Goal: Check status: Check status

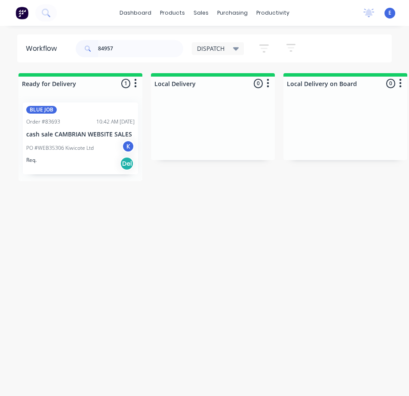
type input "84957"
click at [85, 168] on div "Req. Del" at bounding box center [80, 163] width 108 height 15
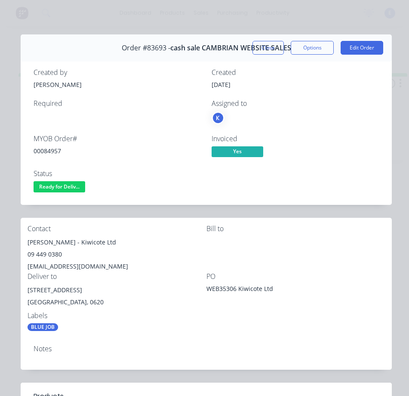
click at [47, 150] on div "00084957" at bounding box center [118, 150] width 168 height 9
copy div "00084957"
drag, startPoint x: 59, startPoint y: 241, endPoint x: 28, endPoint y: 242, distance: 31.4
click at [28, 242] on div "[PERSON_NAME] - Kiwicote Ltd" at bounding box center [117, 242] width 179 height 12
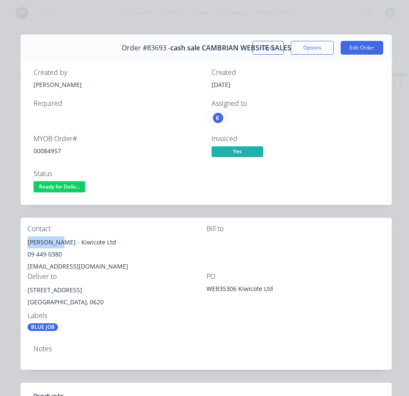
copy div "[PERSON_NAME]"
drag, startPoint x: 61, startPoint y: 242, endPoint x: 104, endPoint y: 233, distance: 44.2
click at [104, 233] on div "Contact [PERSON_NAME] - Kiwicote Ltd 09 449 0380 [EMAIL_ADDRESS][DOMAIN_NAME]" at bounding box center [117, 248] width 179 height 48
copy div "Kiwicote Ltd"
click at [52, 252] on div "09 449 0380" at bounding box center [117, 254] width 179 height 12
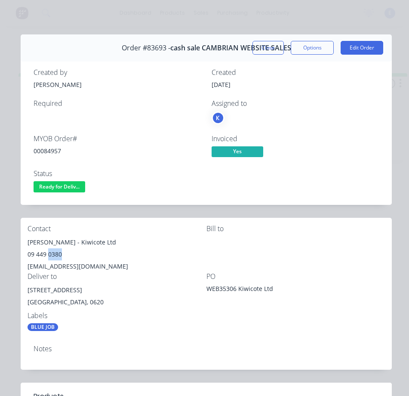
click at [52, 252] on div "09 449 0380" at bounding box center [117, 254] width 179 height 12
copy div "09 449 0380"
click at [59, 268] on div "[EMAIL_ADDRESS][DOMAIN_NAME]" at bounding box center [117, 266] width 179 height 12
click at [60, 268] on div "[EMAIL_ADDRESS][DOMAIN_NAME]" at bounding box center [117, 266] width 179 height 12
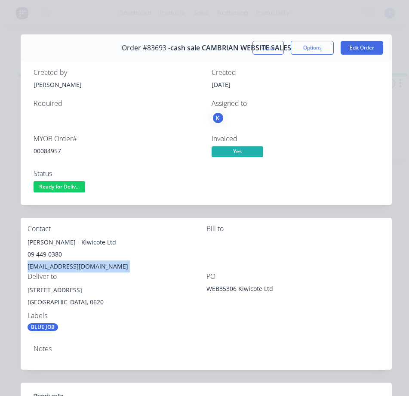
click at [60, 268] on div "[EMAIL_ADDRESS][DOMAIN_NAME]" at bounding box center [117, 266] width 179 height 12
copy div "[EMAIL_ADDRESS][DOMAIN_NAME]"
drag, startPoint x: 83, startPoint y: 287, endPoint x: 27, endPoint y: 290, distance: 56.4
click at [27, 290] on div "Contact [PERSON_NAME] - Kiwicote Ltd 09 449 0380 [EMAIL_ADDRESS][DOMAIN_NAME] B…" at bounding box center [206, 278] width 371 height 120
drag, startPoint x: 37, startPoint y: 293, endPoint x: 45, endPoint y: 291, distance: 8.0
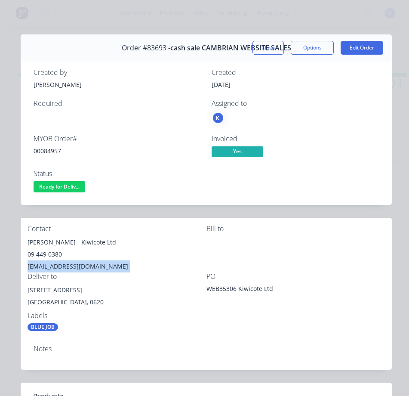
copy div "[STREET_ADDRESS]"
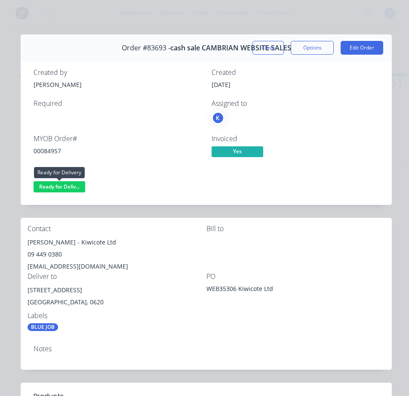
drag, startPoint x: 51, startPoint y: 188, endPoint x: 107, endPoint y: 216, distance: 62.7
click at [108, 218] on div "Contact [PERSON_NAME] - Kiwicote Ltd 09 449 0380 [EMAIL_ADDRESS][DOMAIN_NAME] B…" at bounding box center [206, 278] width 371 height 120
click at [64, 180] on div "Status Ready for Deliv..." at bounding box center [118, 181] width 168 height 25
click at [68, 187] on span "Ready for Deliv..." at bounding box center [60, 186] width 52 height 11
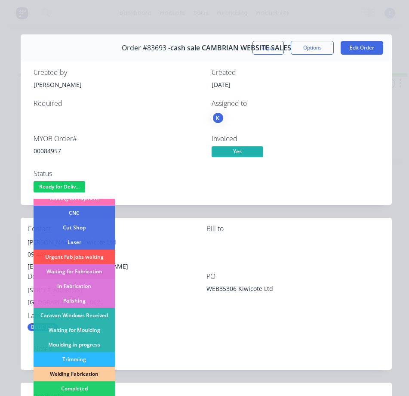
scroll to position [129, 0]
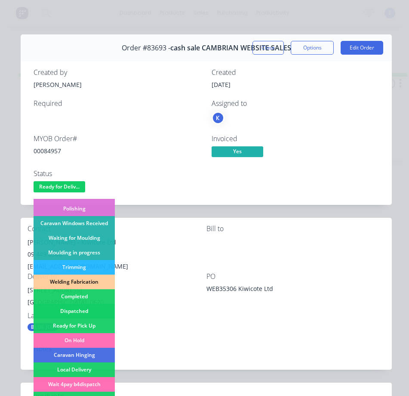
click at [77, 308] on div "Dispatched" at bounding box center [74, 311] width 81 height 15
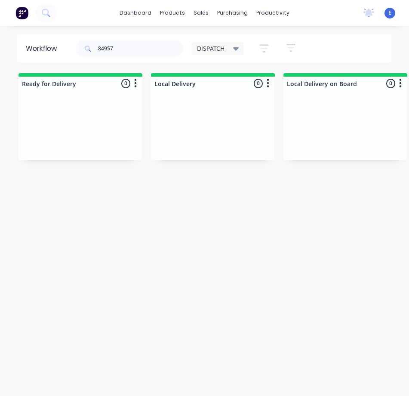
click at [148, 197] on div "Workflow 84957 DISPATCH Save new view None edit DISPATCH (Default) edit CUT SHO…" at bounding box center [204, 214] width 409 height 361
drag, startPoint x: 128, startPoint y: 51, endPoint x: -1, endPoint y: 57, distance: 128.7
click at [0, 57] on html "dashboard products sales purchasing productivity dashboard products Product Cat…" at bounding box center [204, 180] width 409 height 361
click at [230, 229] on div "Workflow DISPATCH Save new view None edit DISPATCH (Default) edit CUT SHOP edit…" at bounding box center [204, 214] width 409 height 361
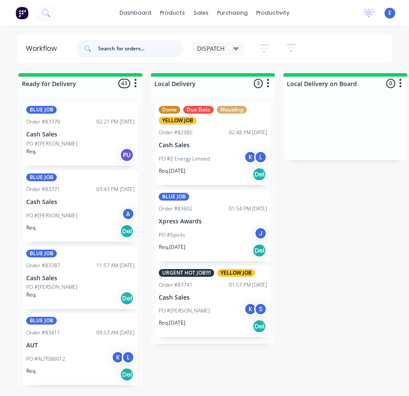
click at [137, 49] on input "text" at bounding box center [140, 48] width 85 height 17
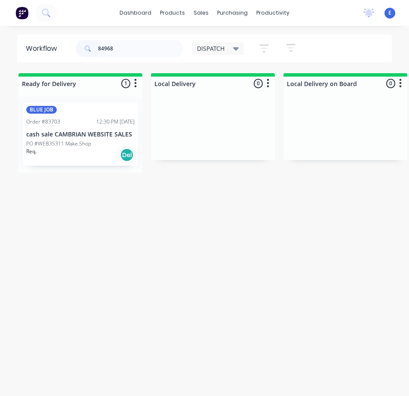
click at [91, 155] on div "Req. Del" at bounding box center [80, 154] width 108 height 15
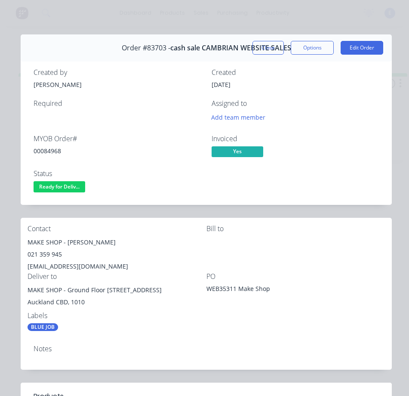
click at [49, 150] on div "00084968" at bounding box center [118, 150] width 168 height 9
copy div "00084968"
drag, startPoint x: 61, startPoint y: 241, endPoint x: 25, endPoint y: 247, distance: 37.5
click at [25, 247] on div "Contact MAKE SHOP - [PERSON_NAME] 021 359 945 [EMAIL_ADDRESS][DOMAIN_NAME] [PER…" at bounding box center [206, 278] width 371 height 120
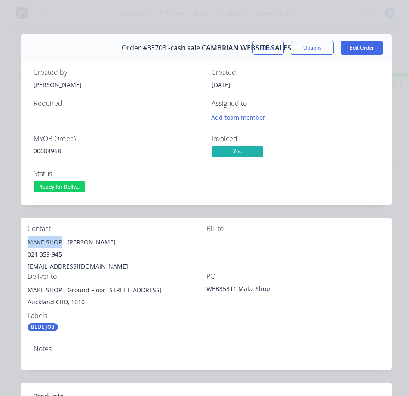
copy div "MAKE SHOP"
drag, startPoint x: 67, startPoint y: 240, endPoint x: 98, endPoint y: 240, distance: 31.4
click at [118, 236] on div "MAKE SHOP - [PERSON_NAME]" at bounding box center [117, 242] width 179 height 12
copy div "[PERSON_NAME]"
click at [48, 251] on div "021 359 945" at bounding box center [117, 254] width 179 height 12
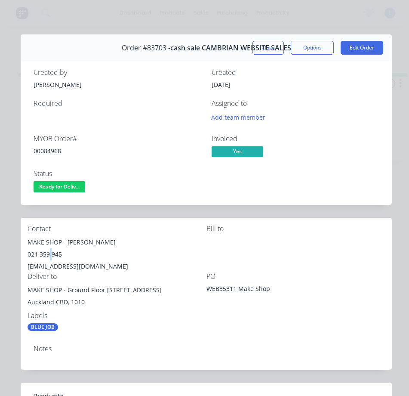
click at [48, 251] on div "021 359 945" at bounding box center [117, 254] width 179 height 12
copy div "021 359 945"
click at [74, 269] on div "[EMAIL_ADDRESS][DOMAIN_NAME]" at bounding box center [117, 266] width 179 height 12
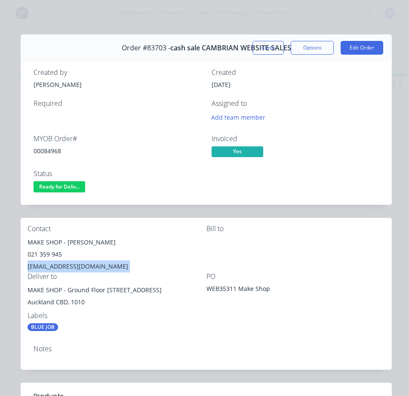
click at [74, 269] on div "[EMAIL_ADDRESS][DOMAIN_NAME]" at bounding box center [117, 266] width 179 height 12
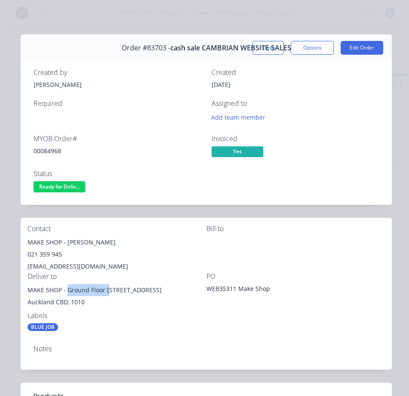
drag, startPoint x: 67, startPoint y: 290, endPoint x: 109, endPoint y: 291, distance: 42.6
click at [109, 291] on div "MAKE SHOP - Ground Floor [STREET_ADDRESS]" at bounding box center [117, 290] width 179 height 12
click at [113, 294] on div "MAKE SHOP - Ground Floor [STREET_ADDRESS]" at bounding box center [117, 290] width 179 height 12
drag, startPoint x: 111, startPoint y: 289, endPoint x: 185, endPoint y: 288, distance: 73.5
click at [185, 288] on div "MAKE SHOP - Ground Floor [STREET_ADDRESS]" at bounding box center [117, 290] width 179 height 12
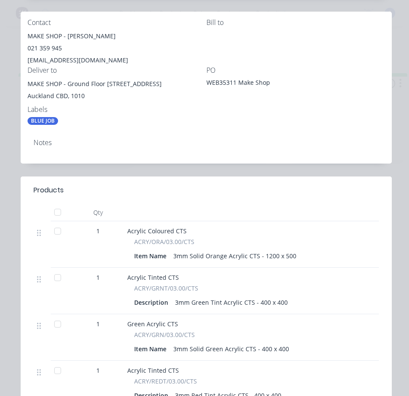
scroll to position [258, 0]
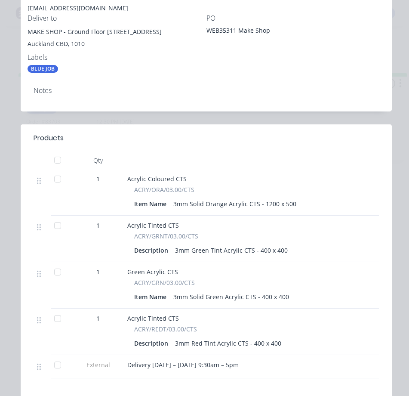
drag, startPoint x: 127, startPoint y: 365, endPoint x: 270, endPoint y: 362, distance: 143.6
click at [270, 362] on div "Delivery [DATE] – [DATE] 9:30am – 5pm" at bounding box center [296, 366] width 344 height 23
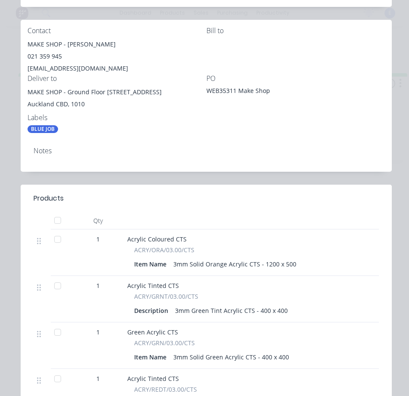
scroll to position [43, 0]
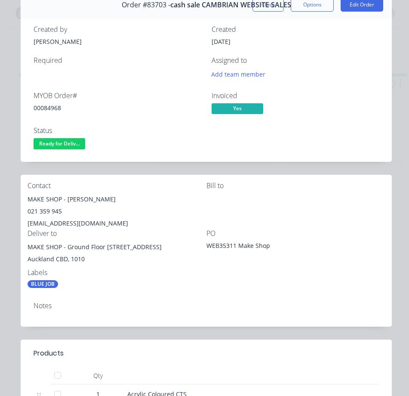
click at [368, 327] on div "Order #83703 - cash sale CAMBRIAN WEBSITE SALES Close Options Edit Order Create…" at bounding box center [206, 356] width 371 height 731
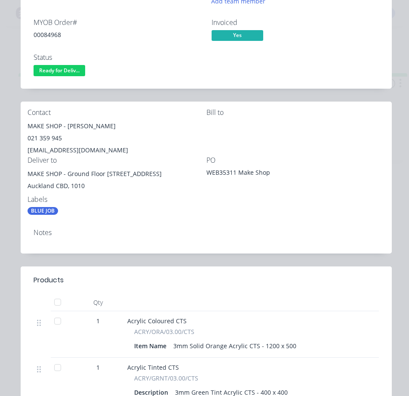
scroll to position [0, 0]
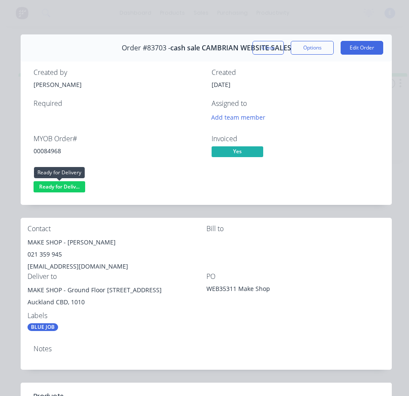
click at [68, 187] on span "Ready for Deliv..." at bounding box center [60, 186] width 52 height 11
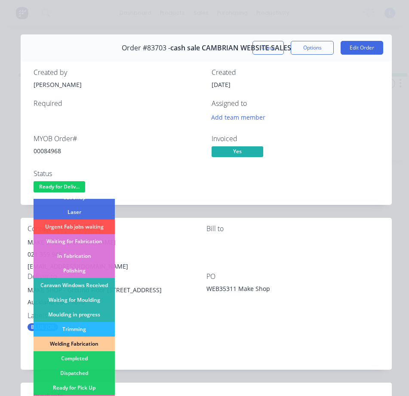
scroll to position [168, 0]
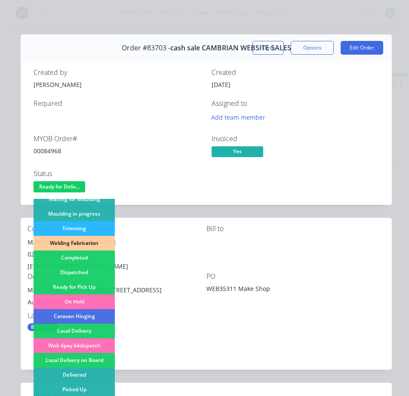
click at [86, 272] on div "Dispatched" at bounding box center [74, 272] width 81 height 15
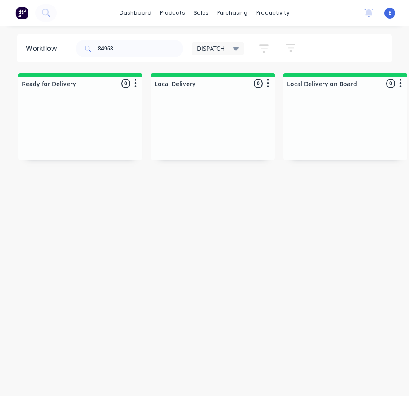
click at [225, 236] on div "Workflow 84968 DISPATCH Save new view None edit DISPATCH (Default) edit CUT SHO…" at bounding box center [204, 214] width 409 height 361
click at [153, 49] on input "84968" at bounding box center [140, 48] width 85 height 17
drag, startPoint x: 124, startPoint y: 52, endPoint x: 127, endPoint y: 49, distance: 4.6
click at [126, 50] on input "84968" at bounding box center [140, 48] width 85 height 17
click at [127, 48] on input "84968" at bounding box center [140, 48] width 85 height 17
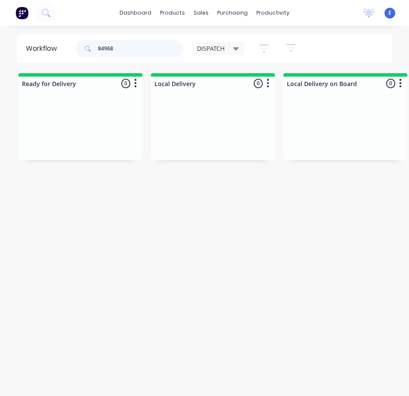
click at [128, 49] on input "84968" at bounding box center [140, 48] width 85 height 17
click at [129, 49] on input "84968" at bounding box center [140, 48] width 85 height 17
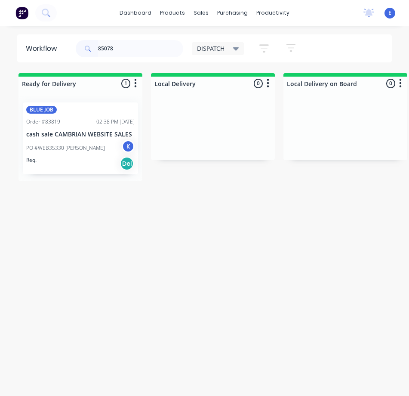
click at [105, 165] on div "Req. Del" at bounding box center [80, 163] width 108 height 15
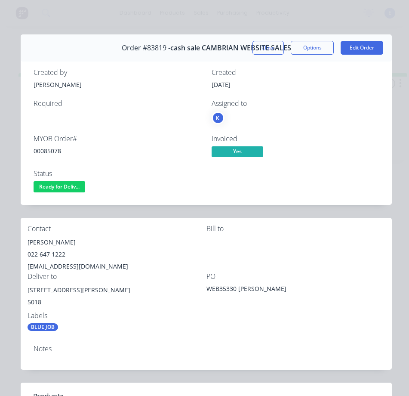
click at [52, 146] on div "00085078" at bounding box center [118, 150] width 168 height 9
click at [50, 149] on div "00085078" at bounding box center [118, 150] width 168 height 9
click at [47, 147] on div "00085078" at bounding box center [118, 150] width 168 height 9
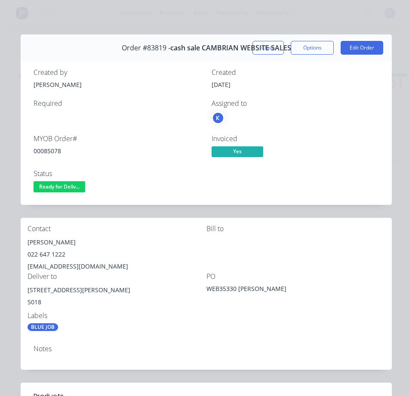
click at [55, 240] on div "[PERSON_NAME]" at bounding box center [117, 242] width 179 height 12
click at [53, 239] on div "[PERSON_NAME]" at bounding box center [117, 242] width 179 height 12
drag, startPoint x: 53, startPoint y: 238, endPoint x: 49, endPoint y: 243, distance: 6.7
click at [49, 243] on div "[PERSON_NAME]" at bounding box center [117, 242] width 179 height 12
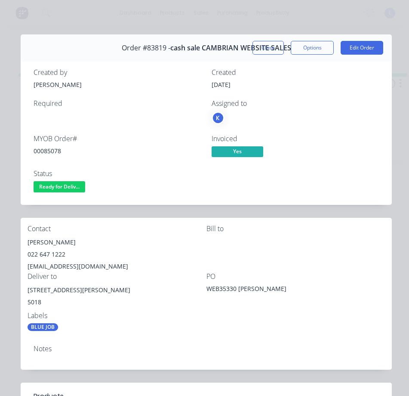
click at [49, 243] on div "[PERSON_NAME]" at bounding box center [117, 242] width 179 height 12
click at [49, 252] on div "022 647 1222" at bounding box center [117, 254] width 179 height 12
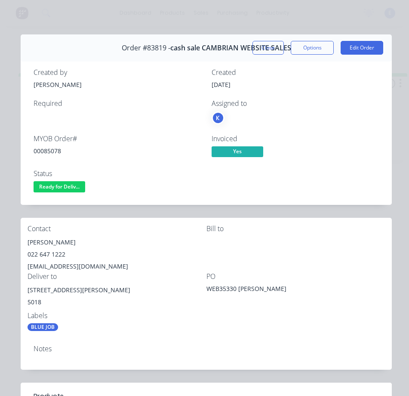
click at [83, 264] on div "[EMAIL_ADDRESS][DOMAIN_NAME]" at bounding box center [117, 266] width 179 height 12
click at [84, 265] on div "[EMAIL_ADDRESS][DOMAIN_NAME]" at bounding box center [117, 266] width 179 height 12
click at [85, 265] on div "[EMAIL_ADDRESS][DOMAIN_NAME]" at bounding box center [117, 266] width 179 height 12
drag, startPoint x: 63, startPoint y: 290, endPoint x: 27, endPoint y: 291, distance: 36.1
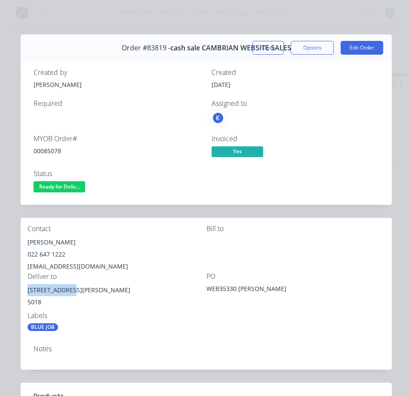
click at [27, 291] on div "Contact [PERSON_NAME] [PHONE_NUMBER] [EMAIL_ADDRESS][DOMAIN_NAME] [PERSON_NAME]…" at bounding box center [206, 278] width 371 height 120
click at [168, 302] on div "5018" at bounding box center [117, 302] width 179 height 12
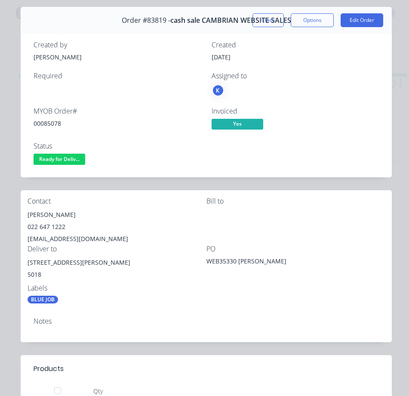
scroll to position [0, 0]
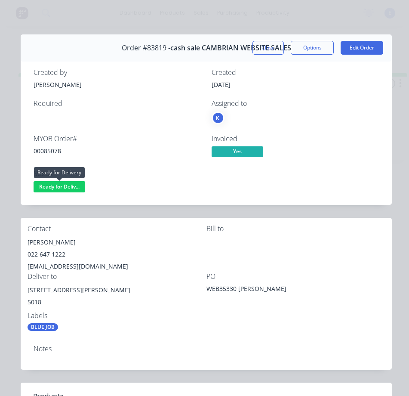
click at [55, 186] on span "Ready for Deliv..." at bounding box center [60, 186] width 52 height 11
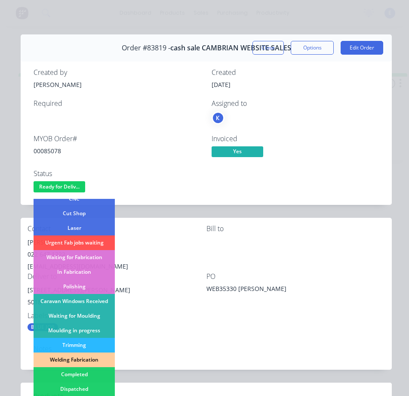
scroll to position [168, 0]
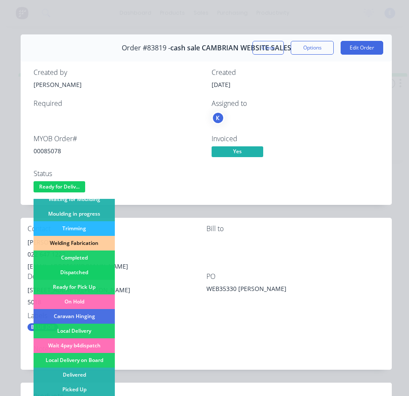
click at [52, 273] on div "Dispatched" at bounding box center [74, 272] width 81 height 15
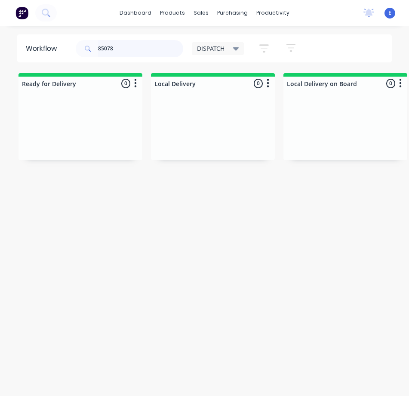
click at [137, 46] on input "85078" at bounding box center [140, 48] width 85 height 17
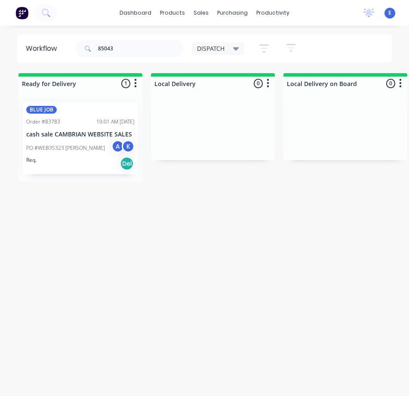
click at [91, 169] on div "Req. Del" at bounding box center [80, 163] width 108 height 15
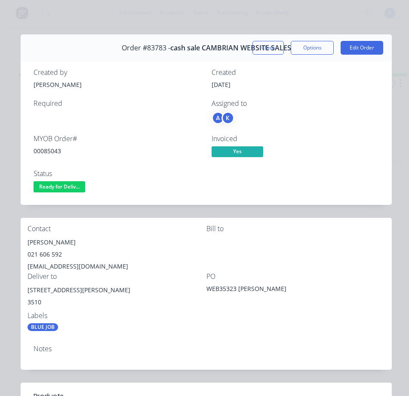
click at [61, 149] on div "00085043" at bounding box center [118, 150] width 168 height 9
click at [60, 149] on div "00085043" at bounding box center [118, 150] width 168 height 9
click at [42, 243] on div "[PERSON_NAME]" at bounding box center [117, 242] width 179 height 12
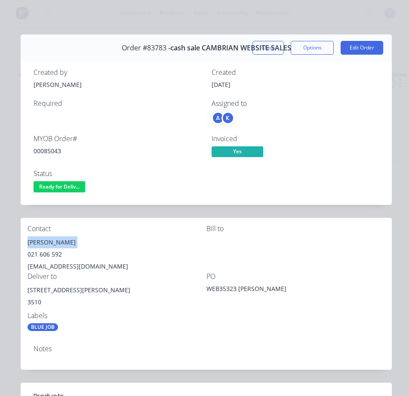
click at [42, 242] on div "[PERSON_NAME]" at bounding box center [117, 242] width 179 height 12
click at [50, 252] on div "021 606 592" at bounding box center [117, 254] width 179 height 12
click at [50, 253] on div "021 606 592" at bounding box center [117, 254] width 179 height 12
click at [59, 265] on div "[EMAIL_ADDRESS][DOMAIN_NAME]" at bounding box center [117, 266] width 179 height 12
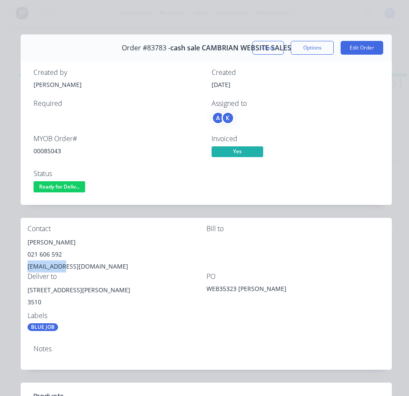
click at [59, 264] on div "[EMAIL_ADDRESS][DOMAIN_NAME]" at bounding box center [117, 266] width 179 height 12
drag, startPoint x: 86, startPoint y: 289, endPoint x: 41, endPoint y: 291, distance: 45.2
click at [26, 289] on div "Contact [PERSON_NAME] [PHONE_NUMBER] [EMAIL_ADDRESS][DOMAIN_NAME] [PERSON_NAME]…" at bounding box center [206, 278] width 371 height 120
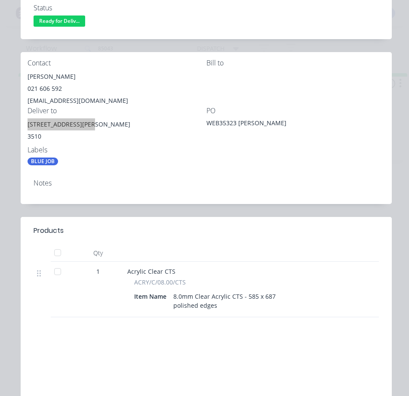
scroll to position [172, 0]
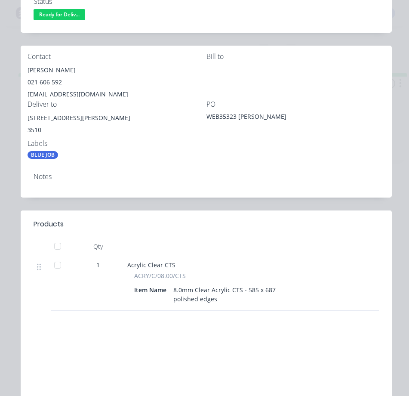
click at [230, 191] on div "Notes" at bounding box center [206, 181] width 371 height 31
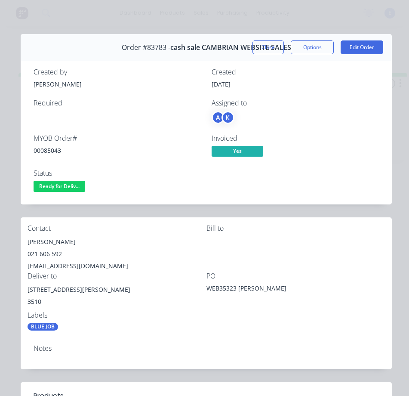
scroll to position [0, 0]
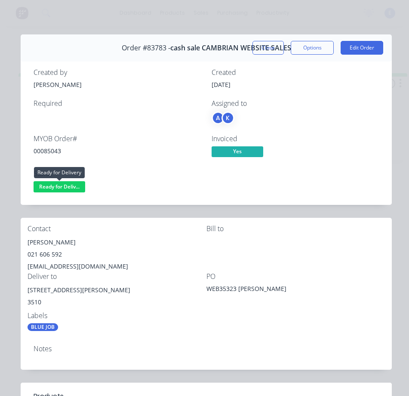
drag, startPoint x: 71, startPoint y: 184, endPoint x: 69, endPoint y: 192, distance: 8.3
click at [71, 186] on span "Ready for Deliv..." at bounding box center [60, 186] width 52 height 11
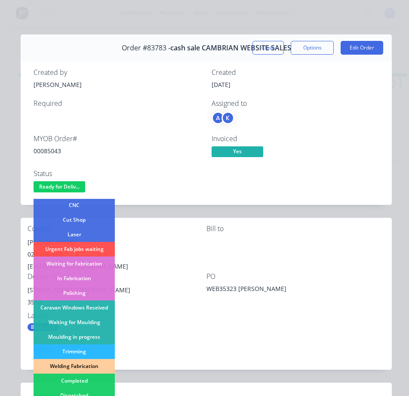
scroll to position [129, 0]
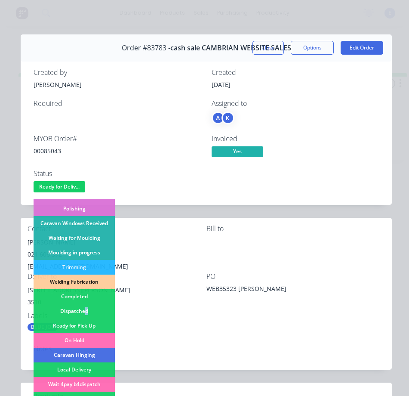
drag, startPoint x: 86, startPoint y: 308, endPoint x: 114, endPoint y: 333, distance: 37.2
click at [87, 308] on div "Dispatched" at bounding box center [74, 311] width 81 height 15
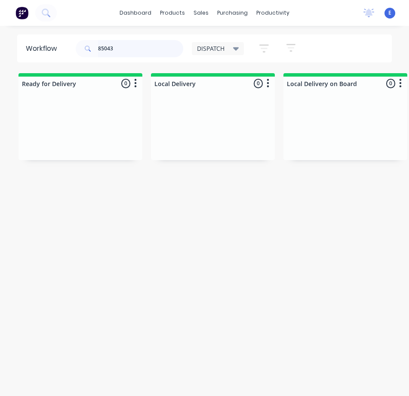
click at [135, 43] on input "85043" at bounding box center [140, 48] width 85 height 17
click at [137, 49] on input "85043" at bounding box center [140, 48] width 85 height 17
type input "84724"
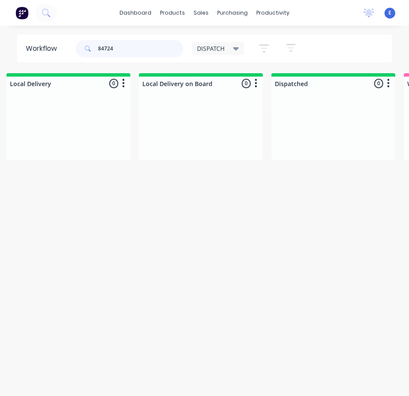
scroll to position [0, 0]
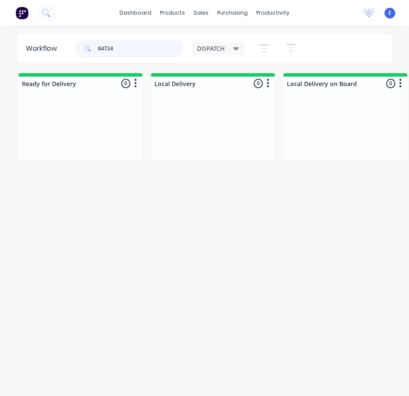
drag, startPoint x: 123, startPoint y: 47, endPoint x: 62, endPoint y: 44, distance: 60.3
click at [63, 45] on header "Workflow 84724 DISPATCH Save new view None edit DISPATCH (Default) edit CUT SHO…" at bounding box center [204, 48] width 375 height 28
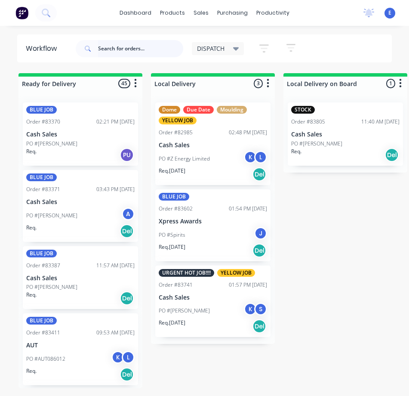
click at [113, 51] on input "text" at bounding box center [140, 48] width 85 height 17
click at [113, 50] on input "text" at bounding box center [140, 48] width 85 height 17
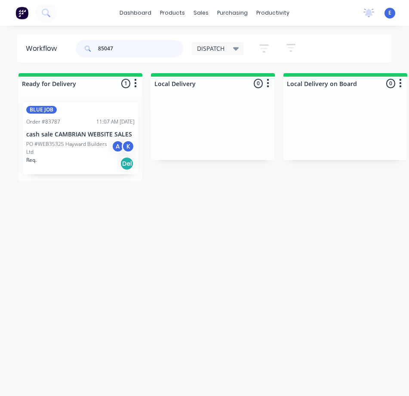
type input "85047"
click at [85, 161] on div "Req. Del" at bounding box center [80, 163] width 108 height 15
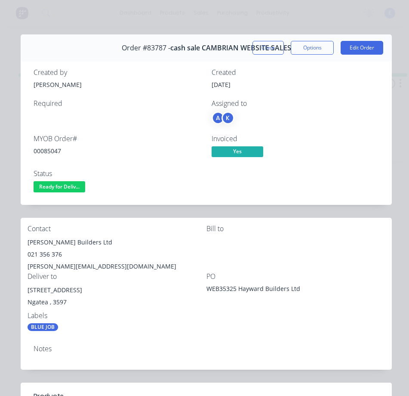
click at [39, 148] on div "00085047" at bounding box center [118, 150] width 168 height 9
click at [41, 150] on div "00085047" at bounding box center [118, 150] width 168 height 9
click at [41, 151] on div "00085047" at bounding box center [118, 150] width 168 height 9
drag, startPoint x: 69, startPoint y: 243, endPoint x: 26, endPoint y: 240, distance: 43.5
click at [26, 240] on div "Contact [PERSON_NAME] Builders Ltd 021 356 376 [PERSON_NAME][EMAIL_ADDRESS][DOM…" at bounding box center [206, 278] width 371 height 120
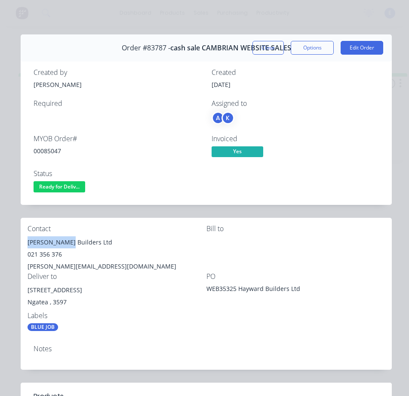
drag, startPoint x: 73, startPoint y: 244, endPoint x: 138, endPoint y: 240, distance: 65.0
click at [139, 240] on div "[PERSON_NAME] Builders Ltd" at bounding box center [117, 242] width 179 height 12
click at [54, 255] on div "021 356 376" at bounding box center [117, 254] width 179 height 12
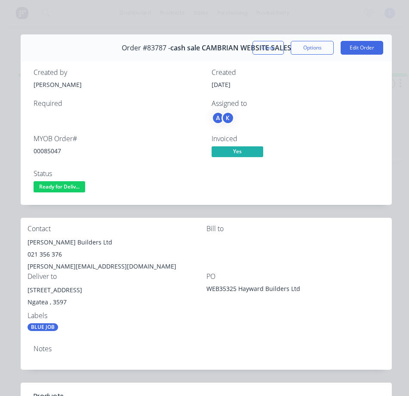
click at [83, 264] on div "[PERSON_NAME][EMAIL_ADDRESS][DOMAIN_NAME]" at bounding box center [117, 266] width 179 height 12
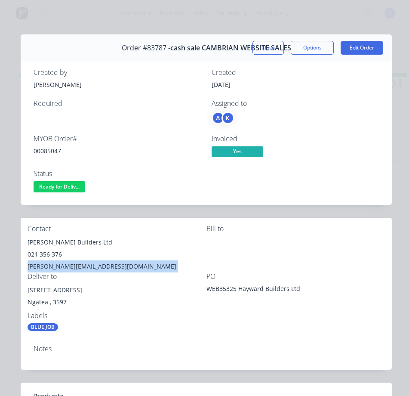
click at [83, 264] on div "[PERSON_NAME][EMAIL_ADDRESS][DOMAIN_NAME]" at bounding box center [117, 266] width 179 height 12
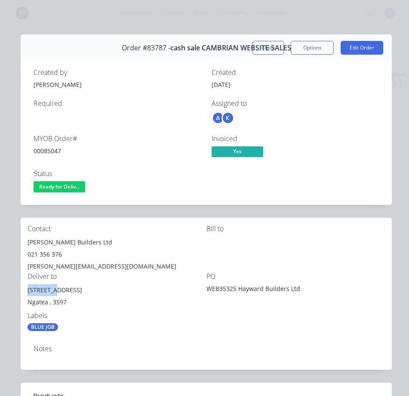
drag, startPoint x: 55, startPoint y: 291, endPoint x: 25, endPoint y: 293, distance: 31.1
click at [25, 293] on div "Contact [PERSON_NAME] Builders Ltd 021 356 376 [PERSON_NAME][EMAIL_ADDRESS][DOM…" at bounding box center [206, 278] width 371 height 120
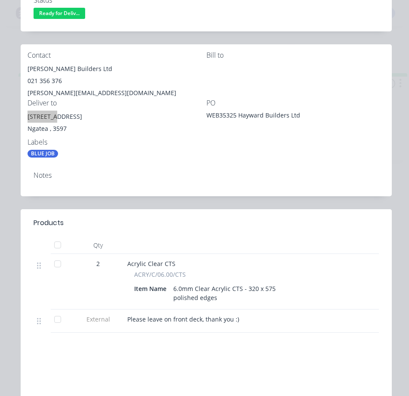
scroll to position [215, 0]
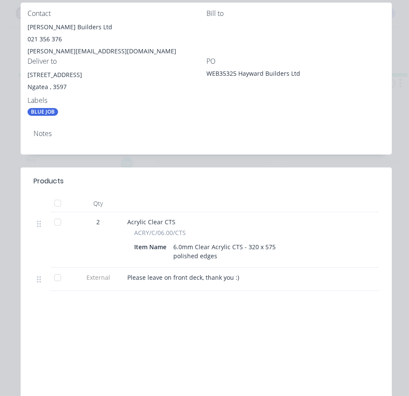
click at [190, 279] on span "Please leave on front deck, thank you :)" at bounding box center [183, 277] width 112 height 8
drag, startPoint x: 190, startPoint y: 278, endPoint x: 176, endPoint y: 280, distance: 14.7
click at [176, 280] on span "Please leave on front deck, thank you :)" at bounding box center [183, 277] width 112 height 8
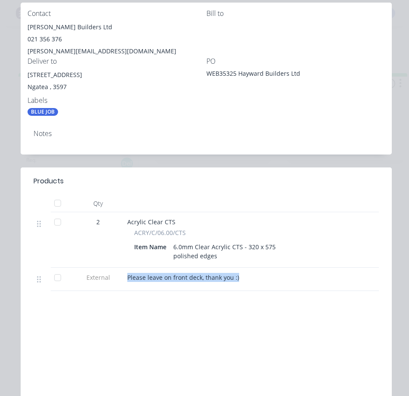
click at [176, 280] on span "Please leave on front deck, thank you :)" at bounding box center [183, 277] width 112 height 8
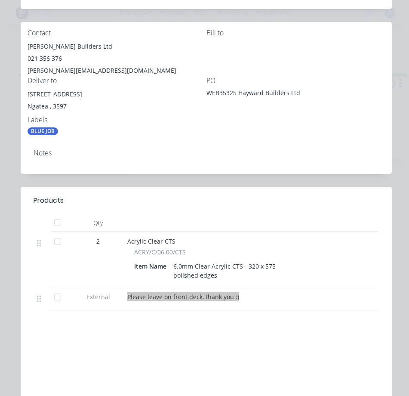
scroll to position [58, 0]
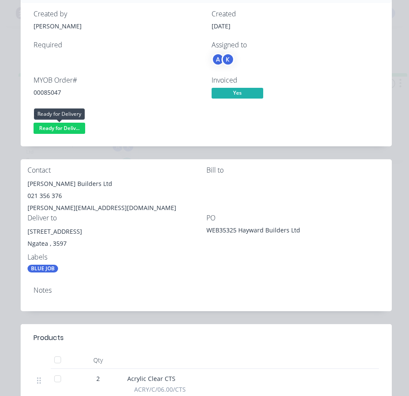
click at [69, 129] on span "Ready for Deliv..." at bounding box center [60, 128] width 52 height 11
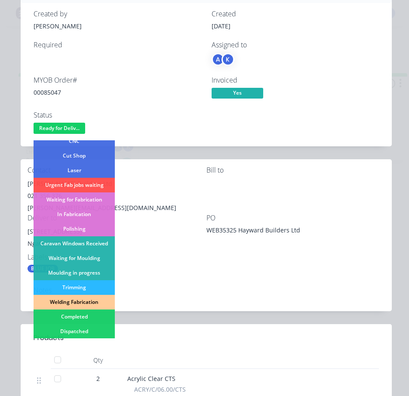
scroll to position [129, 0]
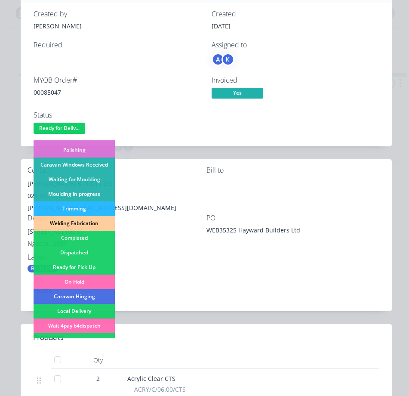
click at [91, 248] on div "Dispatched" at bounding box center [74, 252] width 81 height 15
